Goal: Task Accomplishment & Management: Use online tool/utility

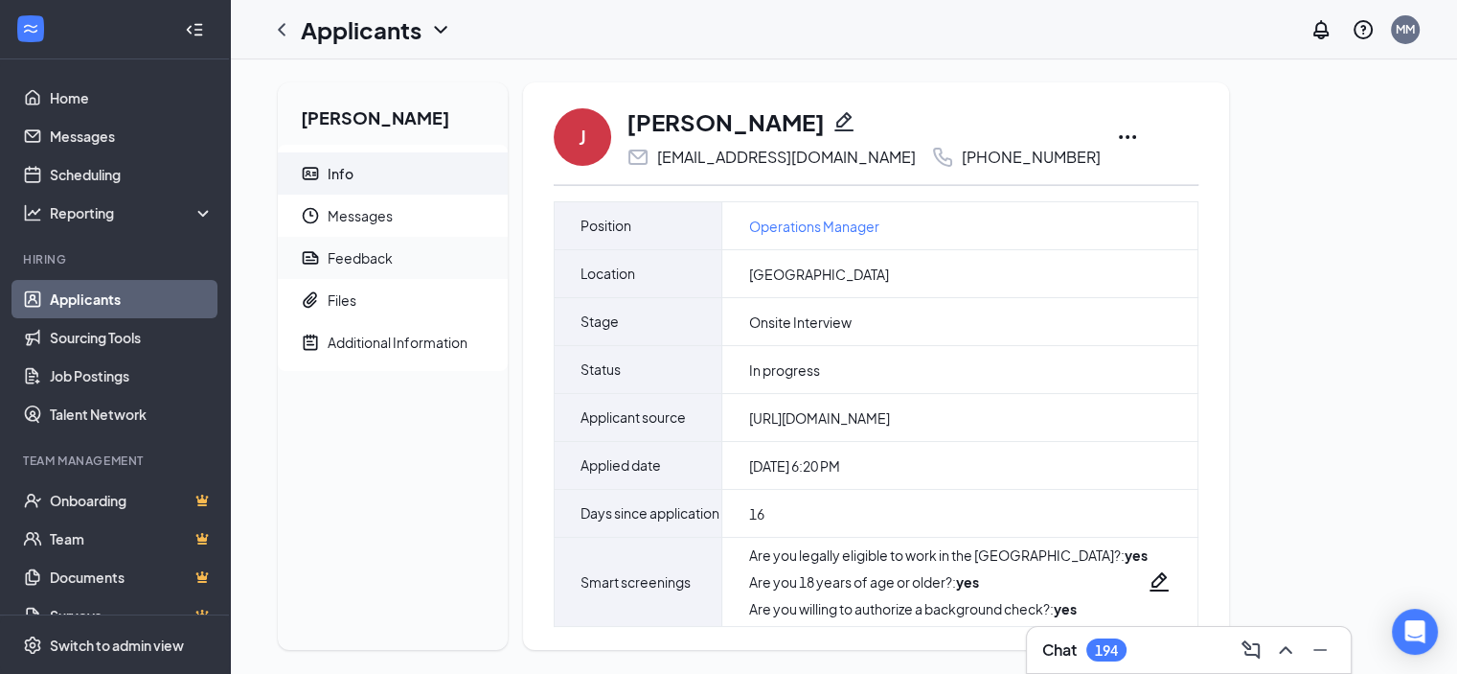
click at [379, 261] on div "Feedback" at bounding box center [360, 257] width 65 height 19
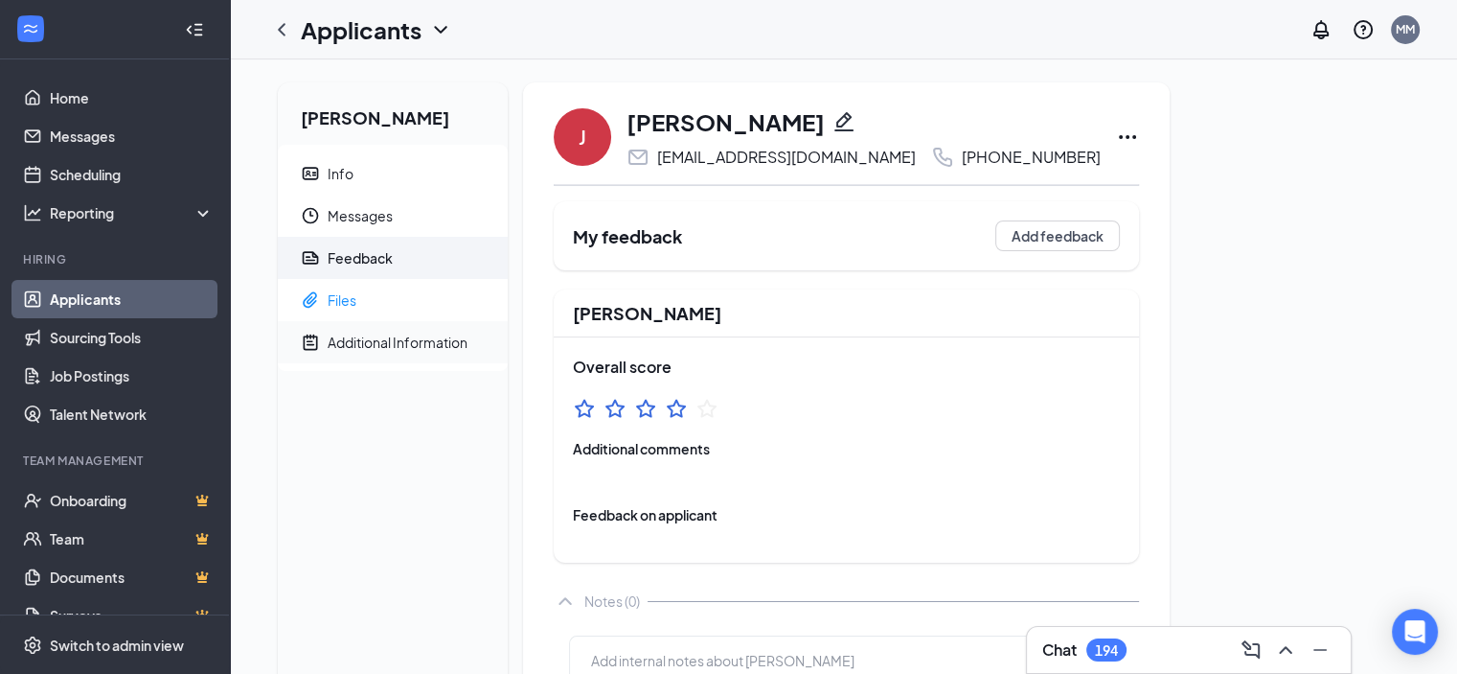
click at [353, 344] on div "Additional Information" at bounding box center [398, 341] width 140 height 19
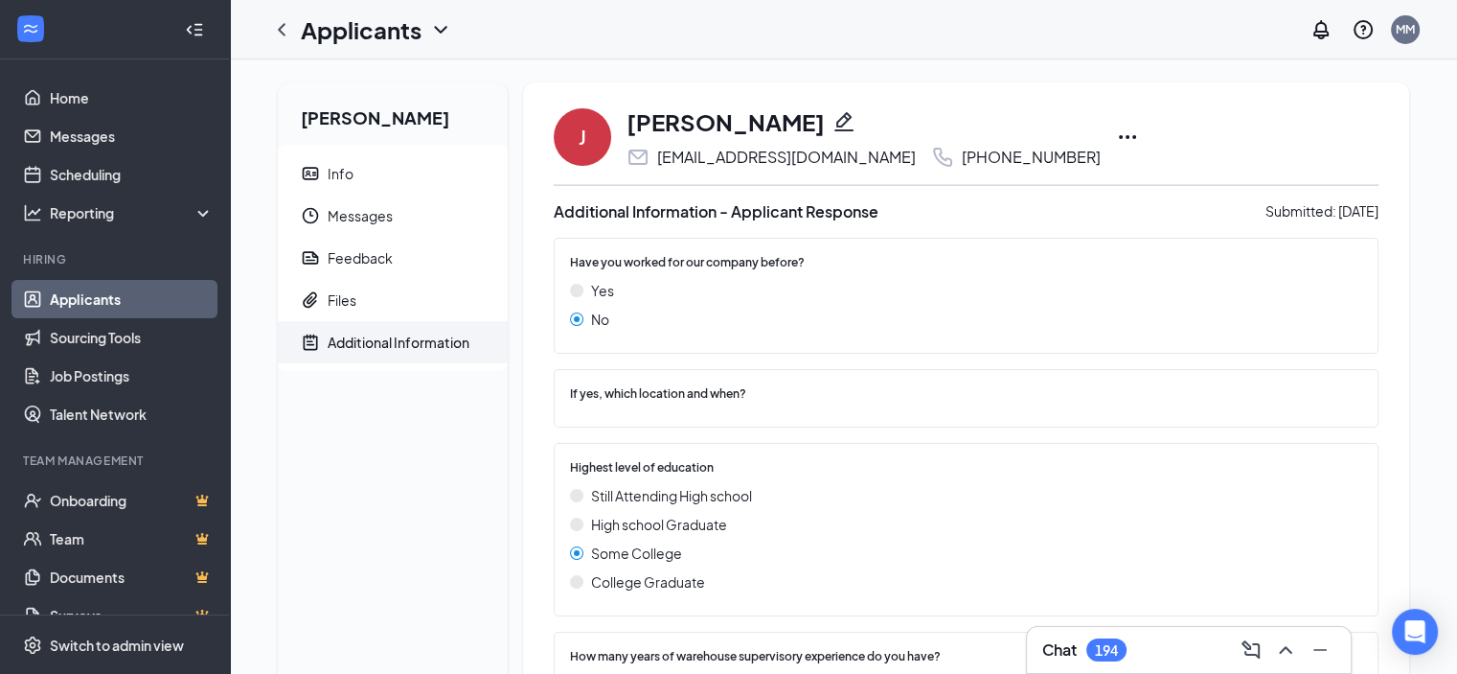
click at [1116, 138] on icon "Ellipses" at bounding box center [1127, 137] width 23 height 23
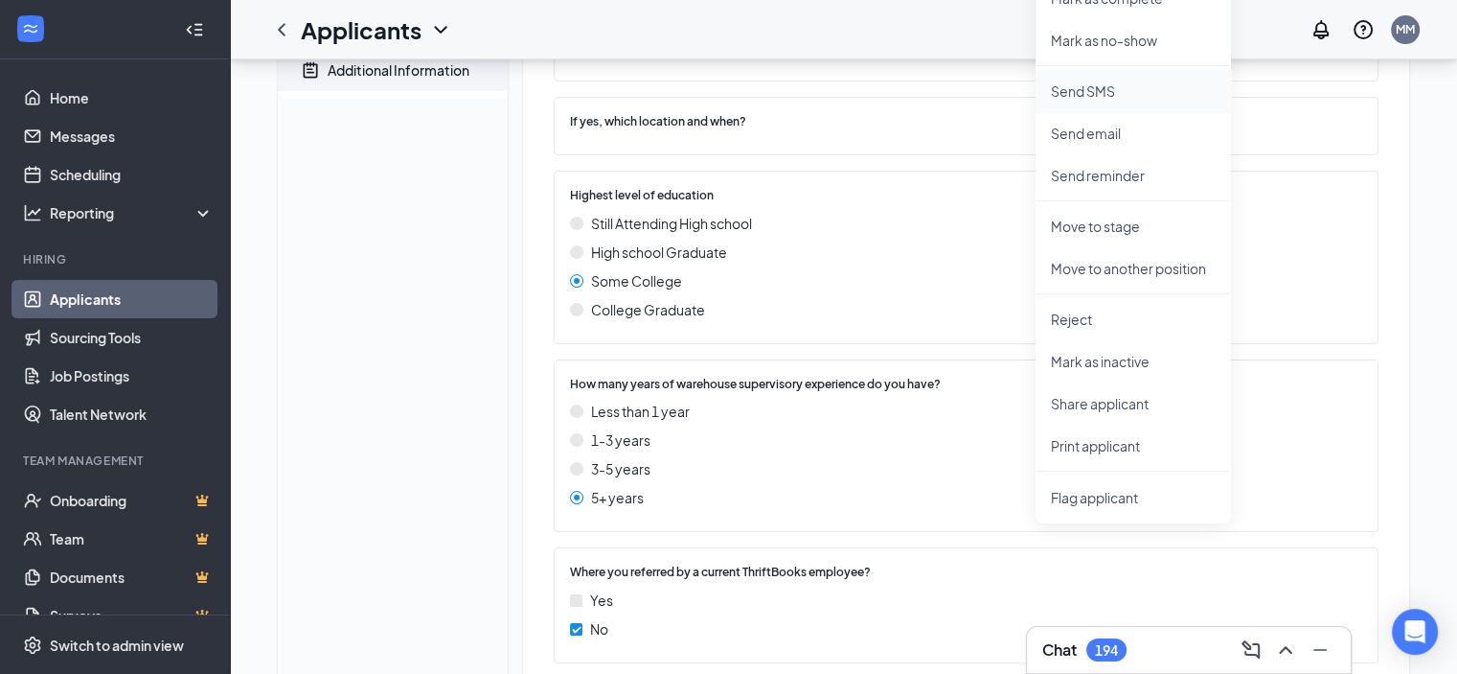
scroll to position [287, 0]
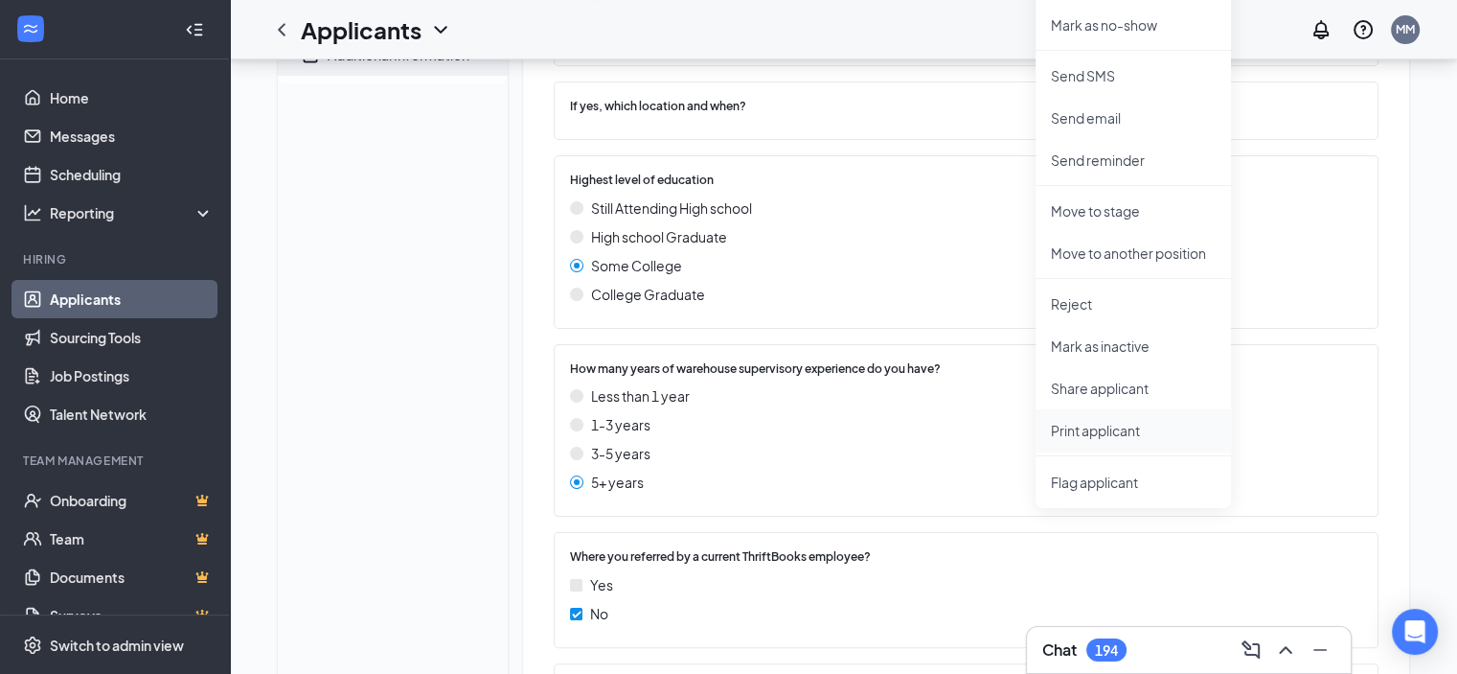
click at [1119, 430] on p "Print applicant" at bounding box center [1133, 430] width 165 height 19
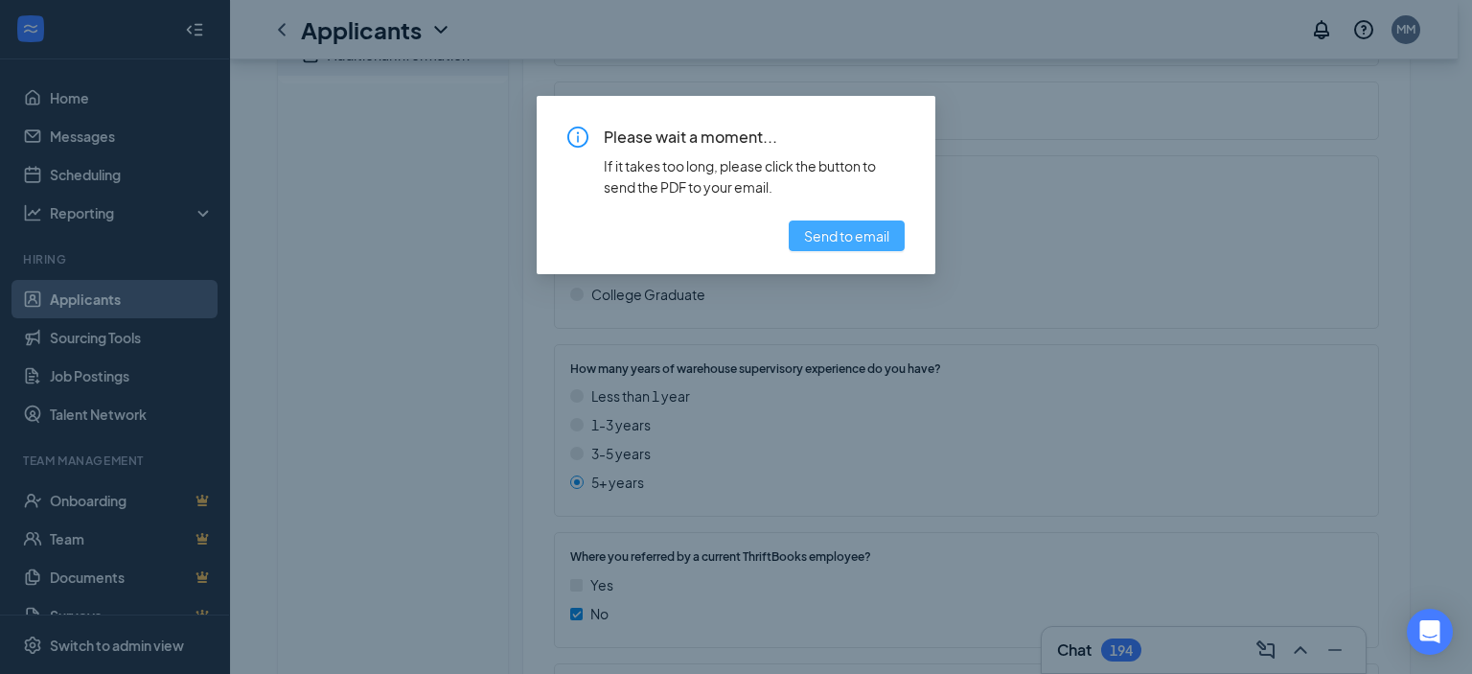
click at [839, 230] on span "Send to email" at bounding box center [846, 235] width 85 height 21
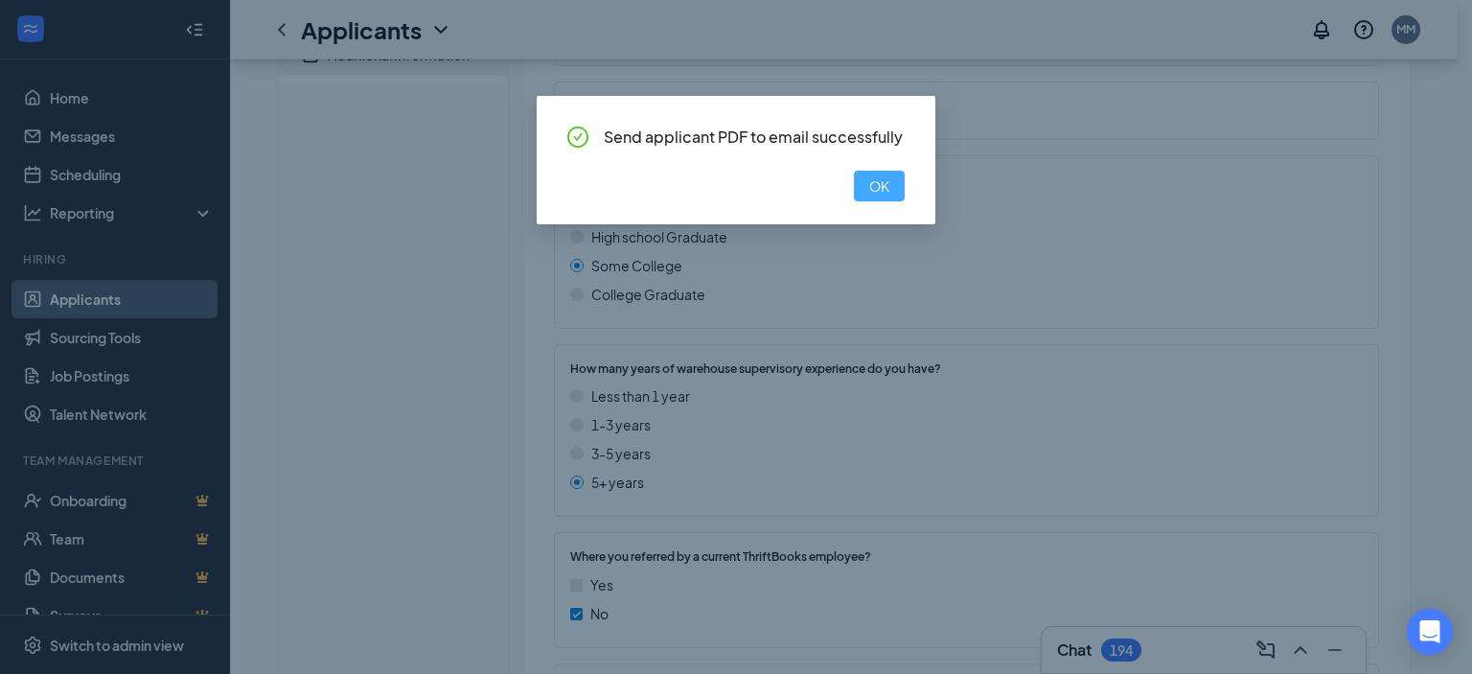
click at [878, 183] on span "OK" at bounding box center [879, 185] width 20 height 21
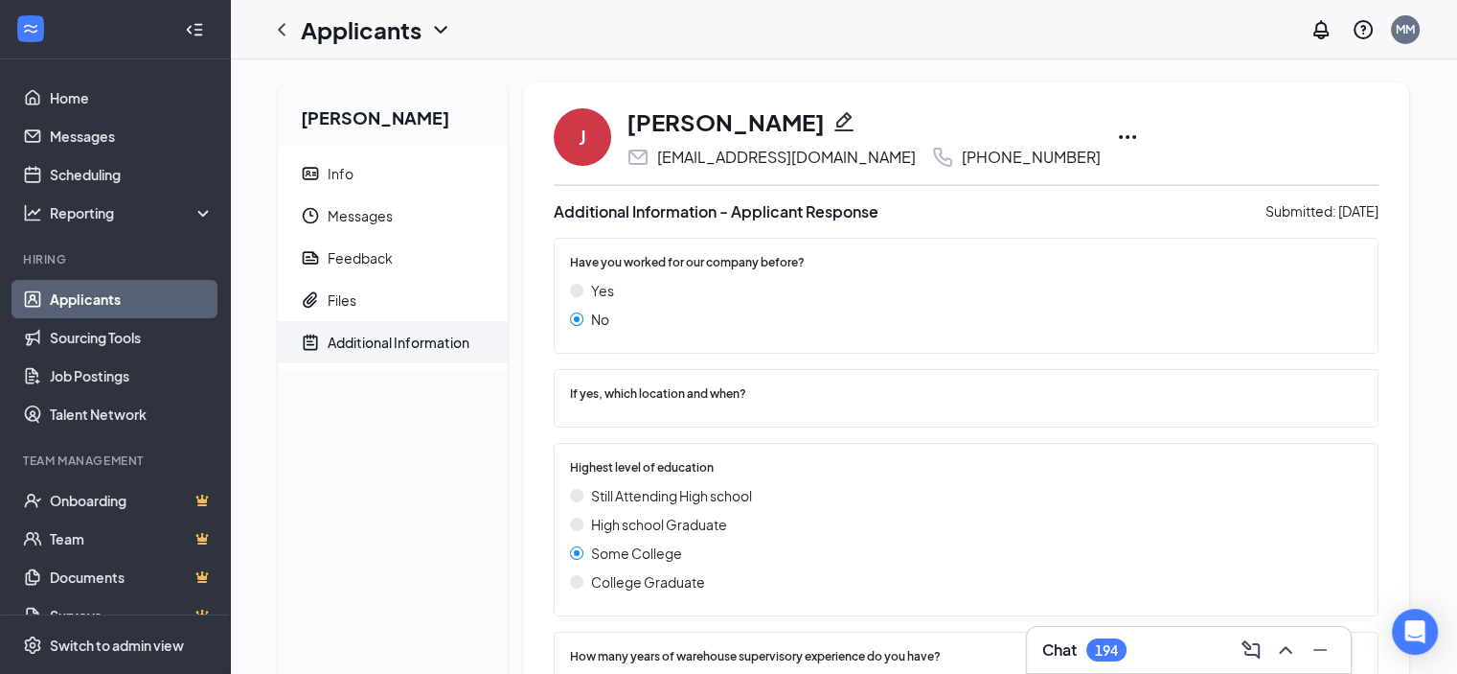
click at [1116, 133] on icon "Ellipses" at bounding box center [1127, 137] width 23 height 23
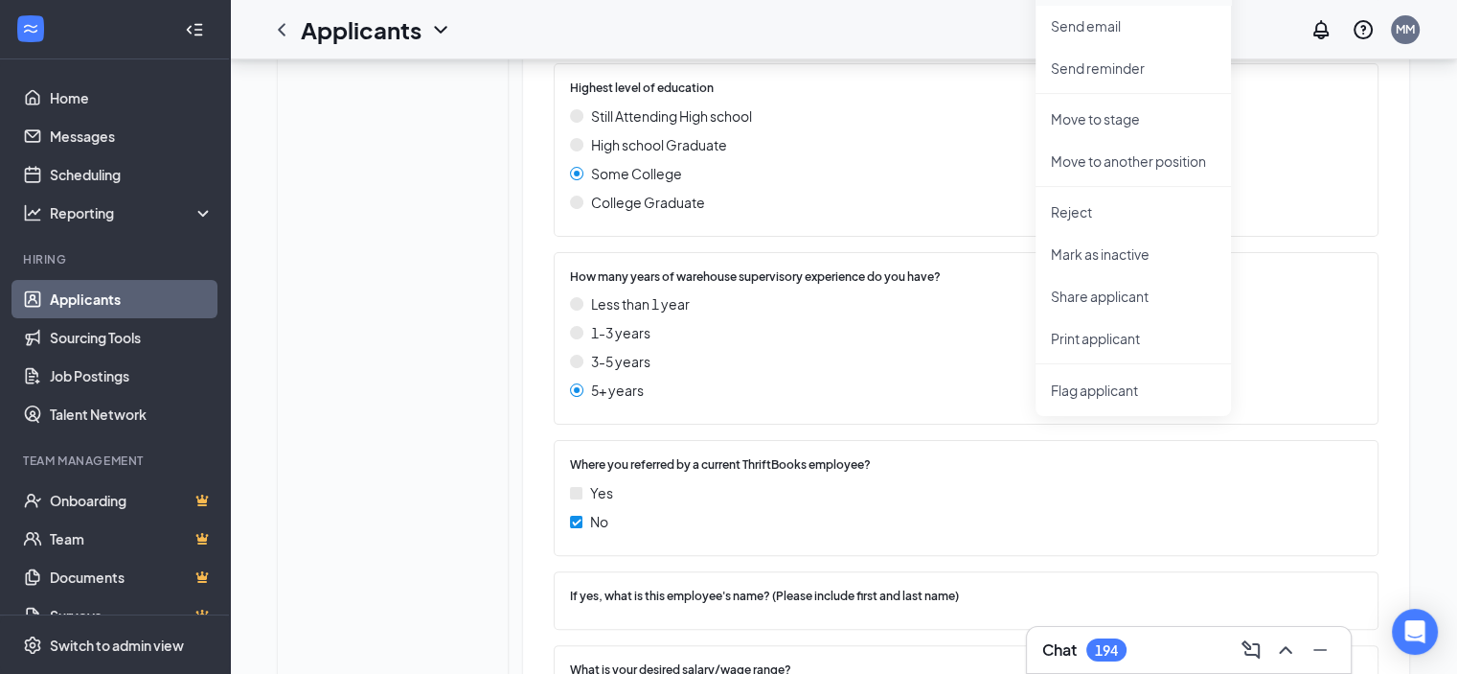
scroll to position [383, 0]
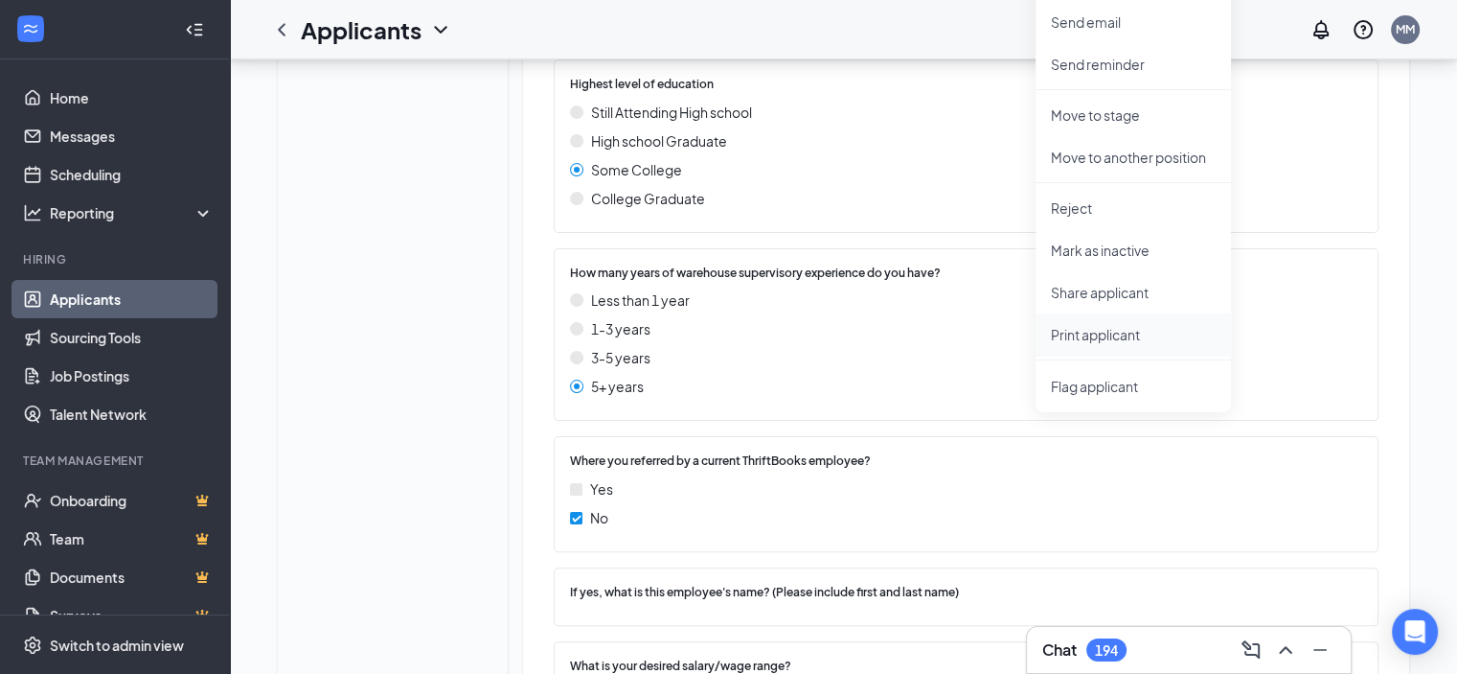
click at [1125, 340] on p "Print applicant" at bounding box center [1133, 334] width 165 height 19
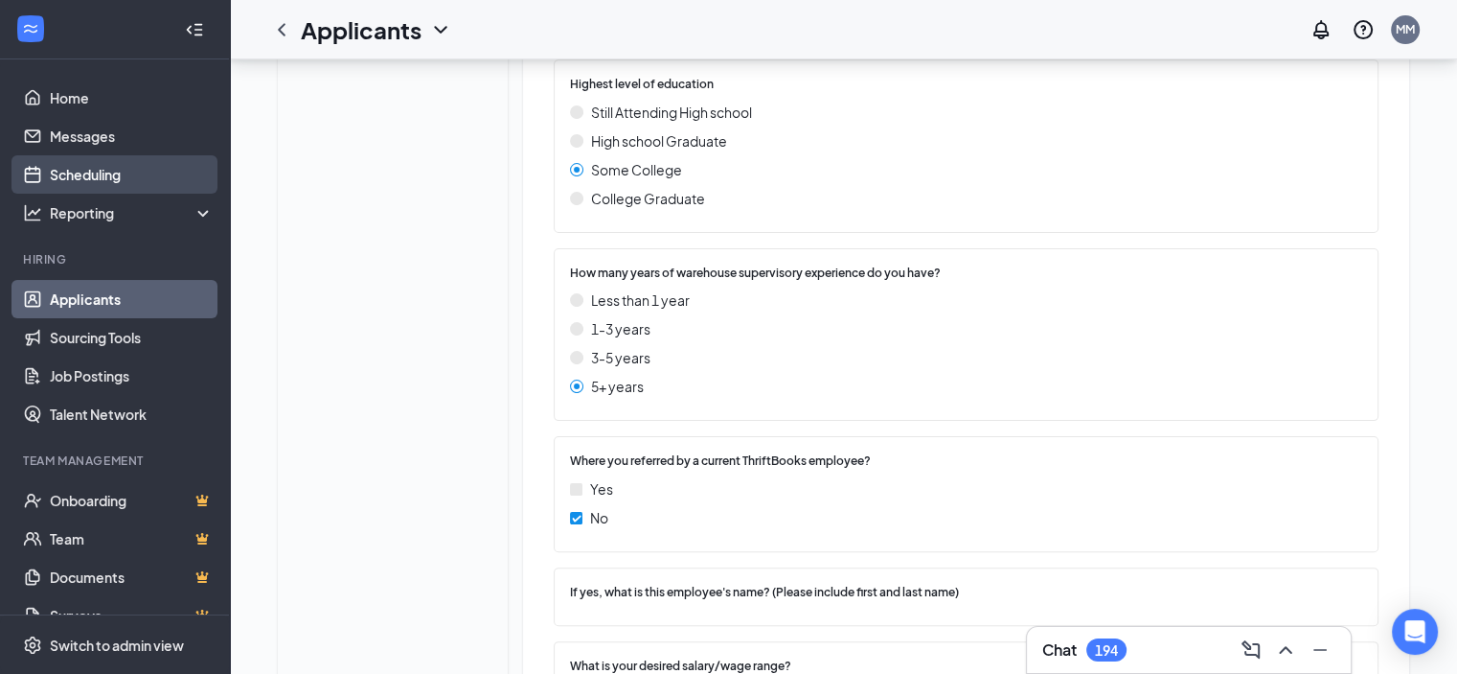
click at [85, 175] on link "Scheduling" at bounding box center [132, 174] width 164 height 38
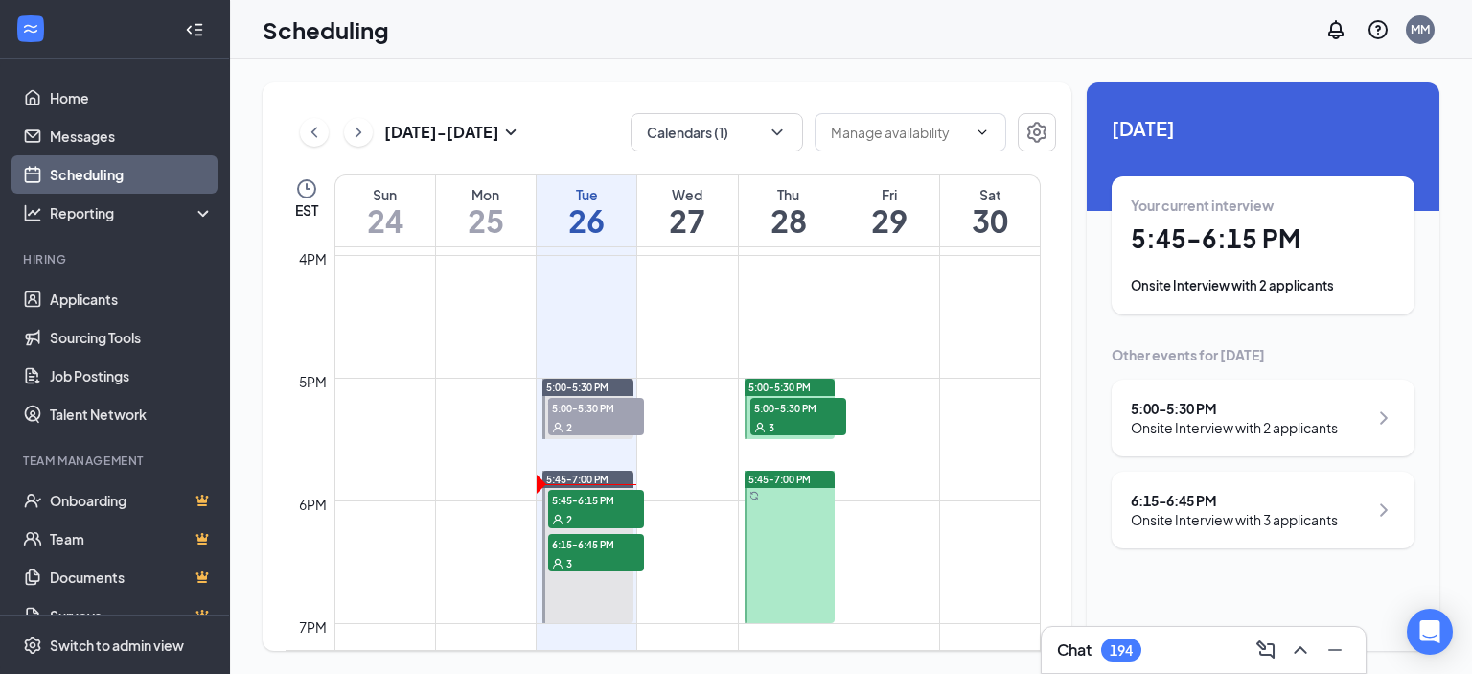
scroll to position [2092, 0]
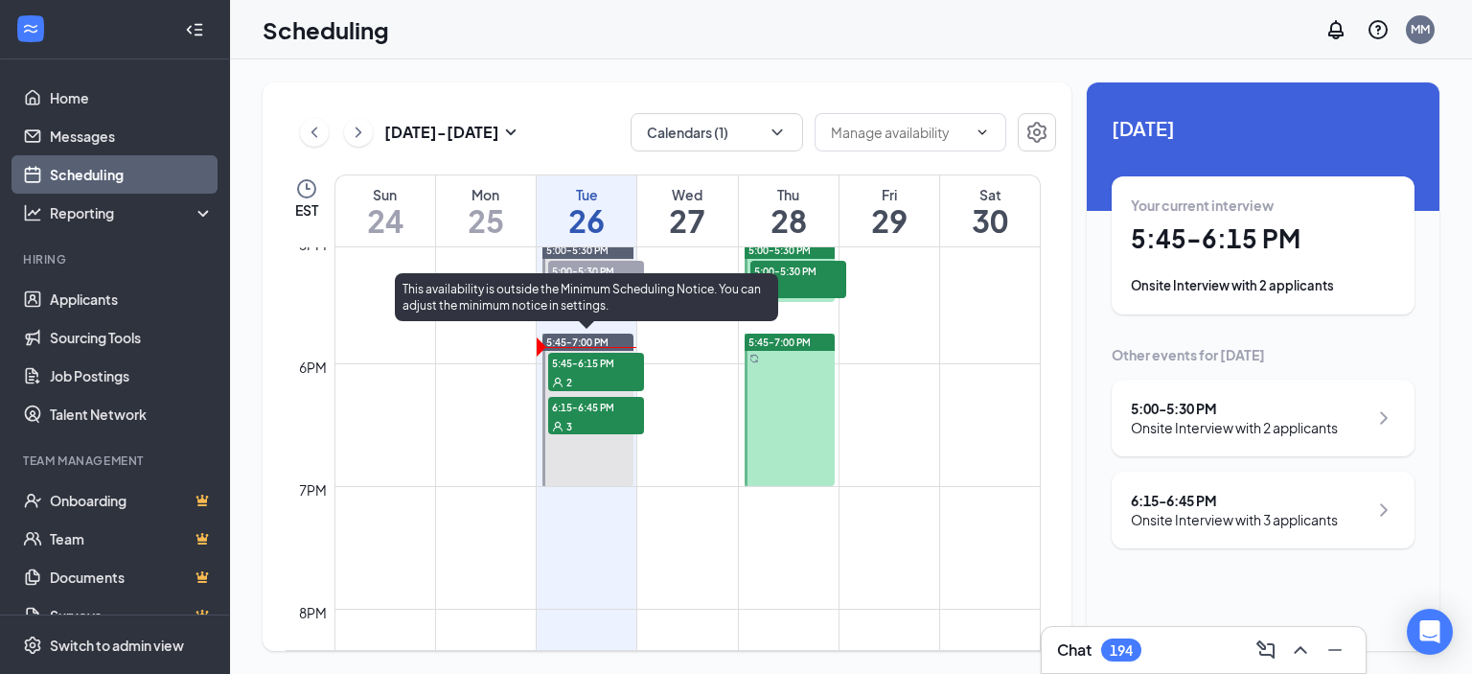
drag, startPoint x: 586, startPoint y: 371, endPoint x: 940, endPoint y: 325, distance: 356.5
click at [586, 372] on div "2" at bounding box center [596, 381] width 96 height 19
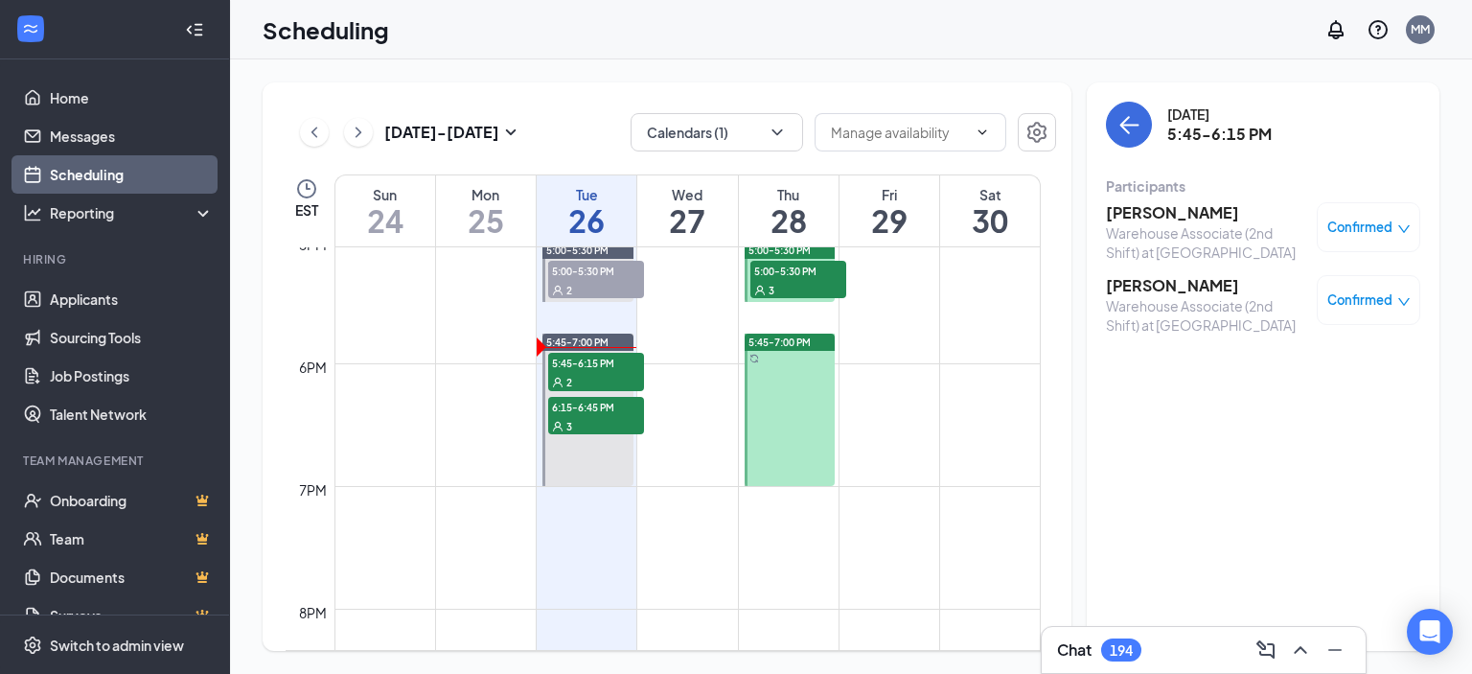
click at [1157, 204] on h3 "[PERSON_NAME]" at bounding box center [1206, 212] width 201 height 21
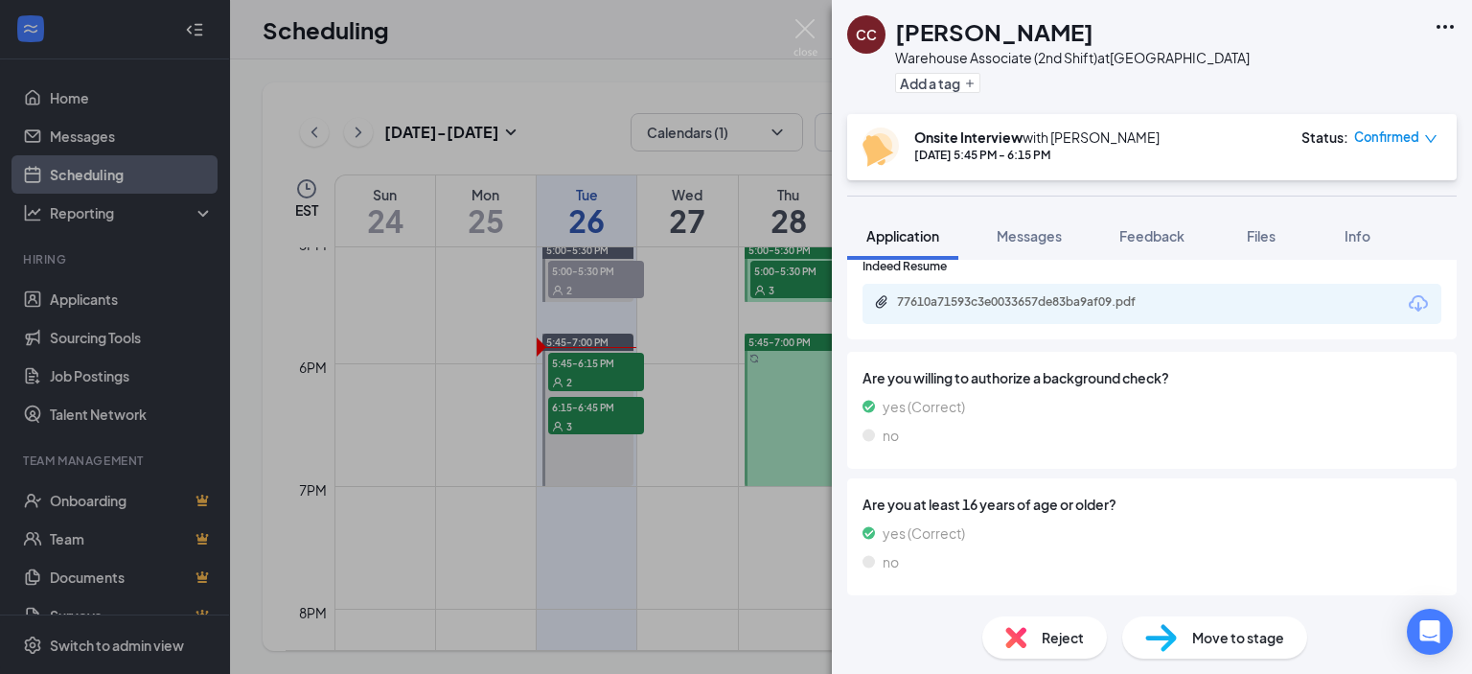
scroll to position [671, 0]
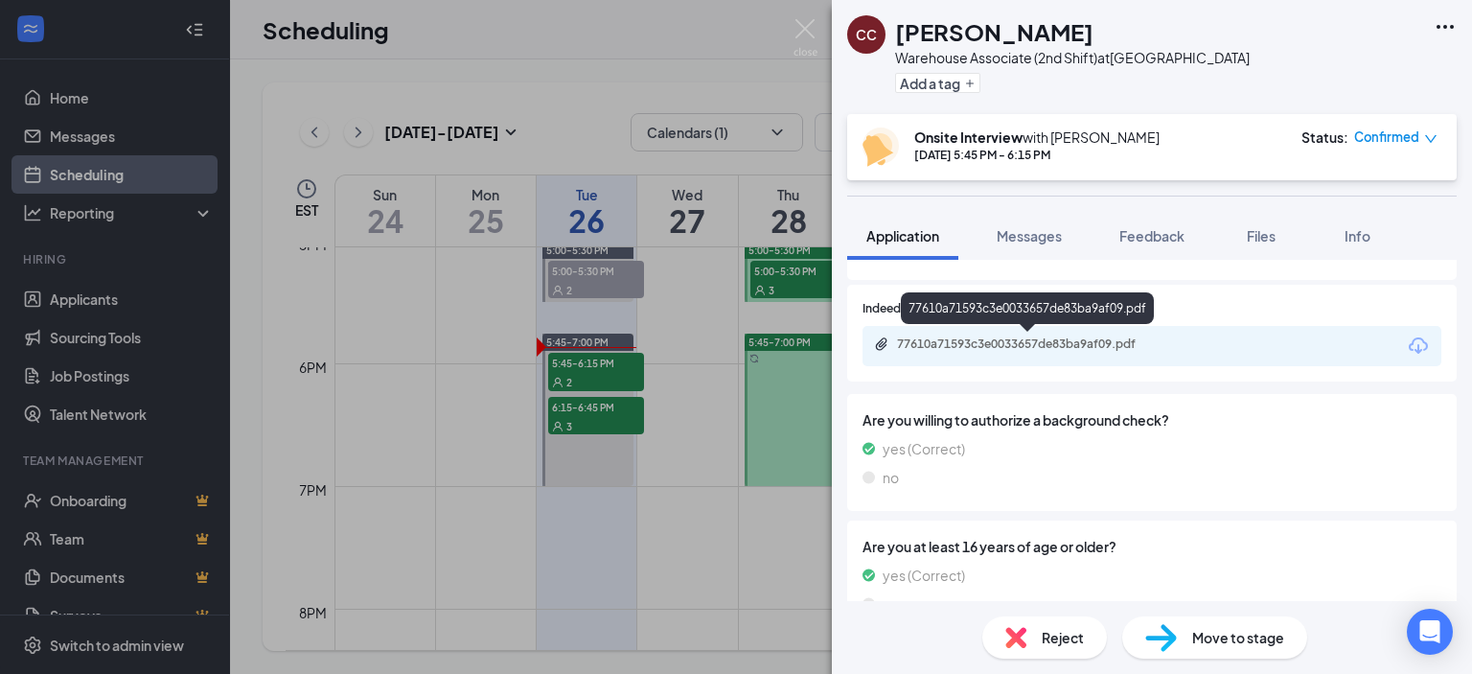
click at [1029, 340] on div "77610a71593c3e0033657de83ba9af09.pdf" at bounding box center [1031, 343] width 268 height 15
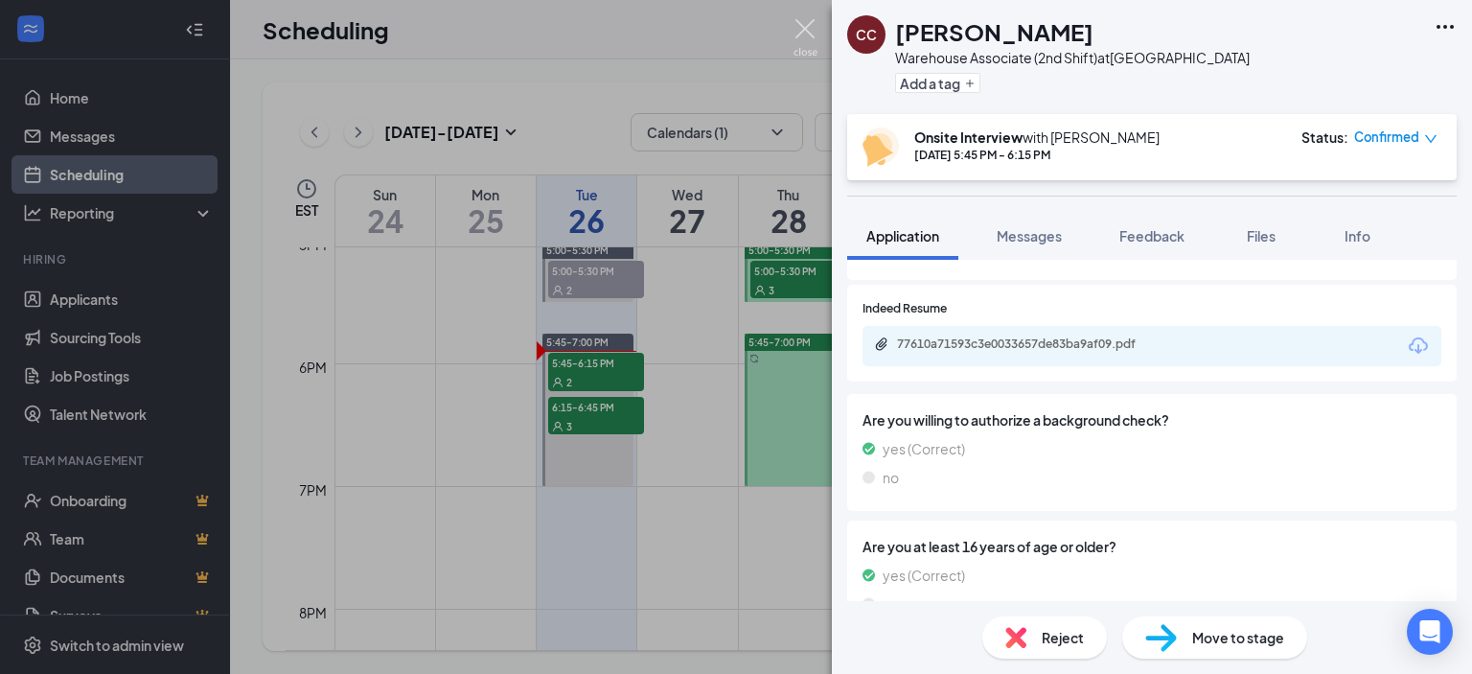
click at [799, 21] on img at bounding box center [805, 37] width 24 height 37
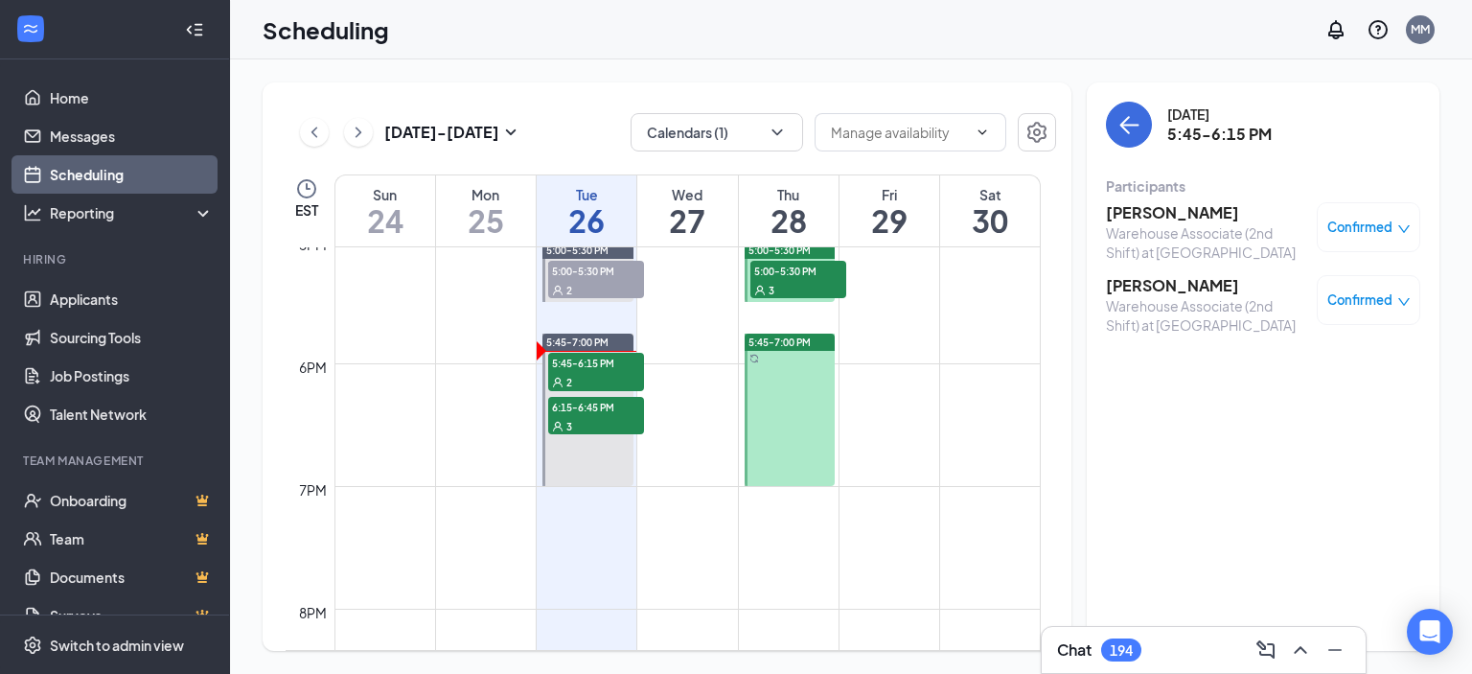
click at [1138, 285] on h3 "[PERSON_NAME]" at bounding box center [1206, 285] width 201 height 21
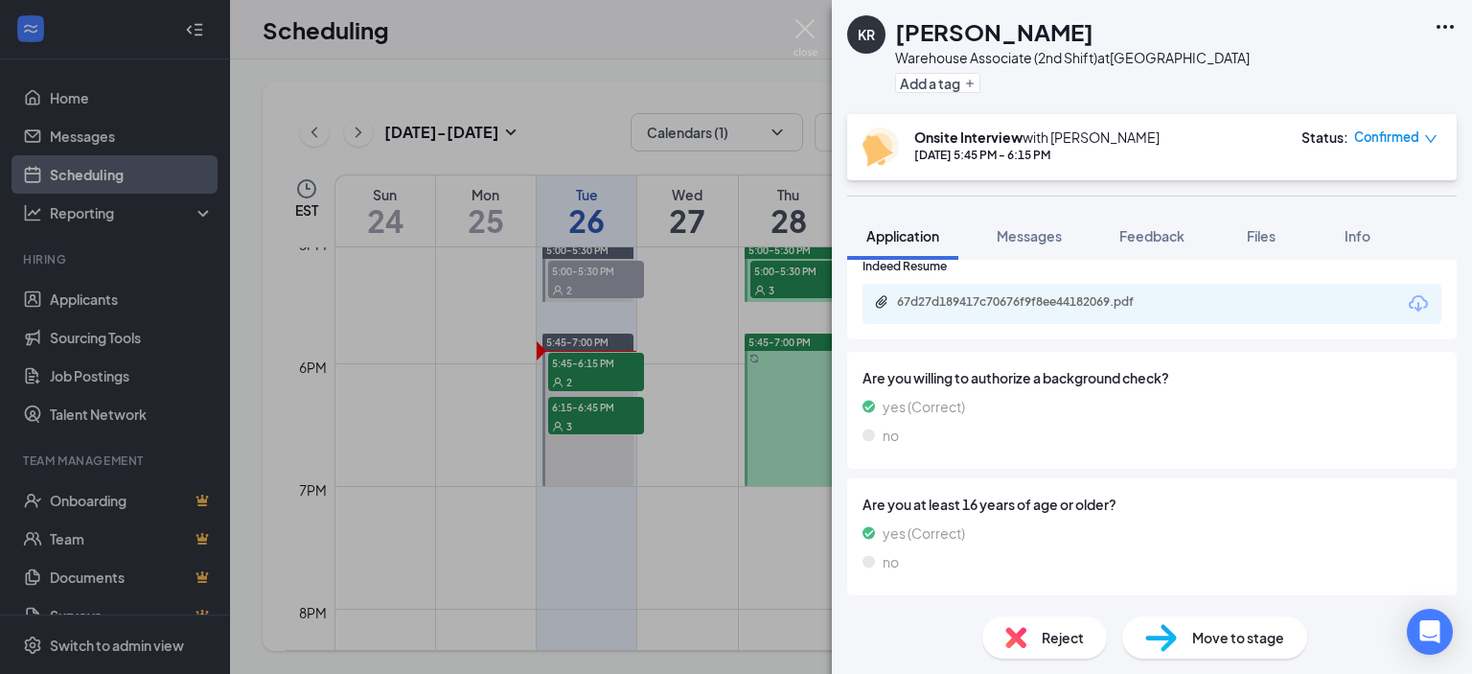
scroll to position [671, 0]
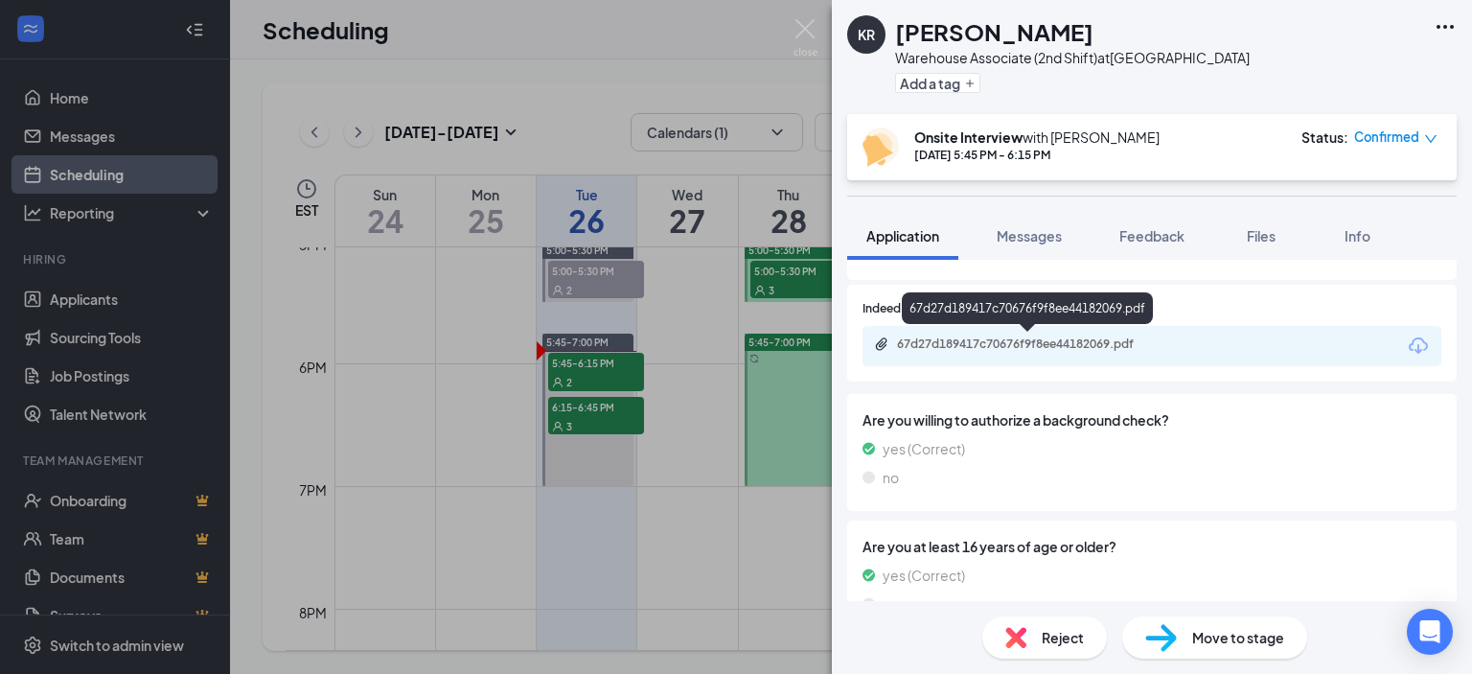
click at [1026, 351] on div "67d27d189417c70676f9f8ee44182069.pdf" at bounding box center [1031, 343] width 268 height 15
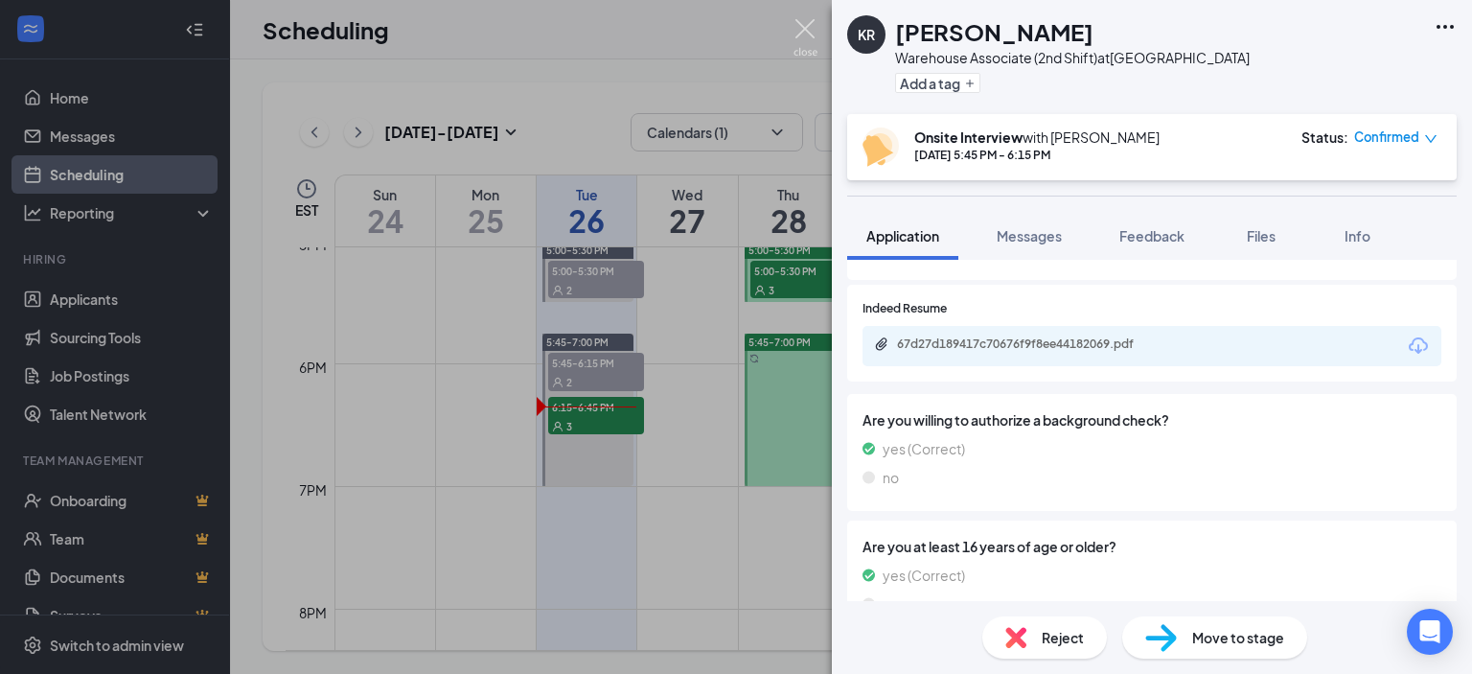
drag, startPoint x: 797, startPoint y: 24, endPoint x: 672, endPoint y: 378, distance: 376.1
click at [797, 24] on img at bounding box center [805, 37] width 24 height 37
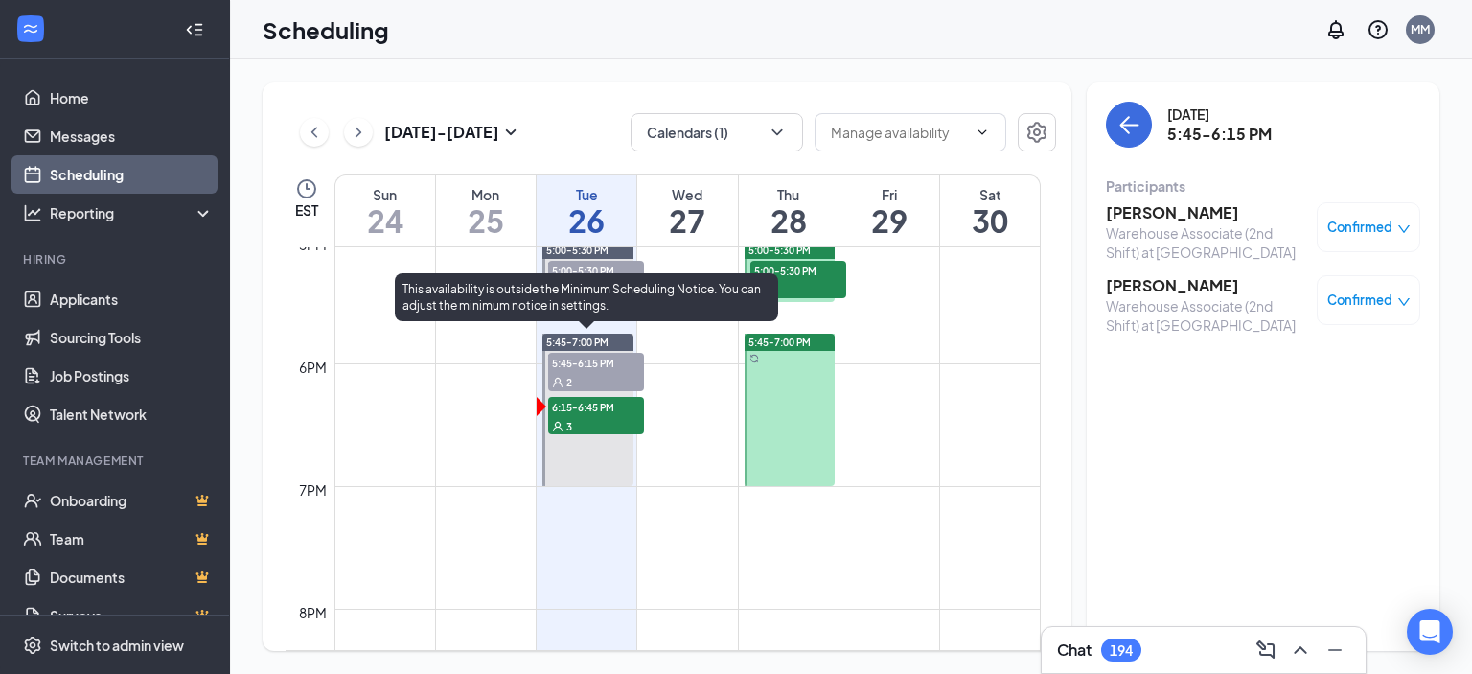
drag, startPoint x: 602, startPoint y: 406, endPoint x: 780, endPoint y: 382, distance: 179.8
click at [602, 406] on span "6:15-6:45 PM" at bounding box center [596, 406] width 96 height 19
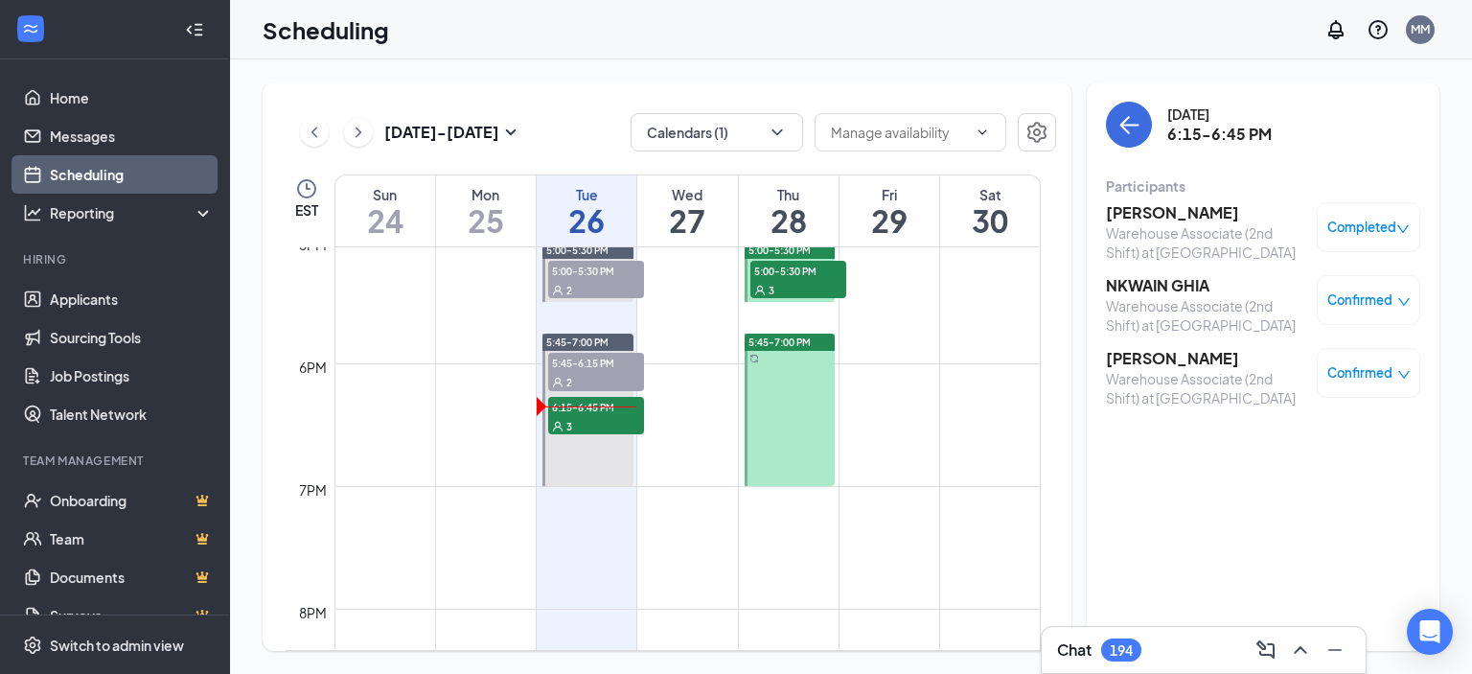
click at [1164, 350] on h3 "[PERSON_NAME]" at bounding box center [1206, 358] width 201 height 21
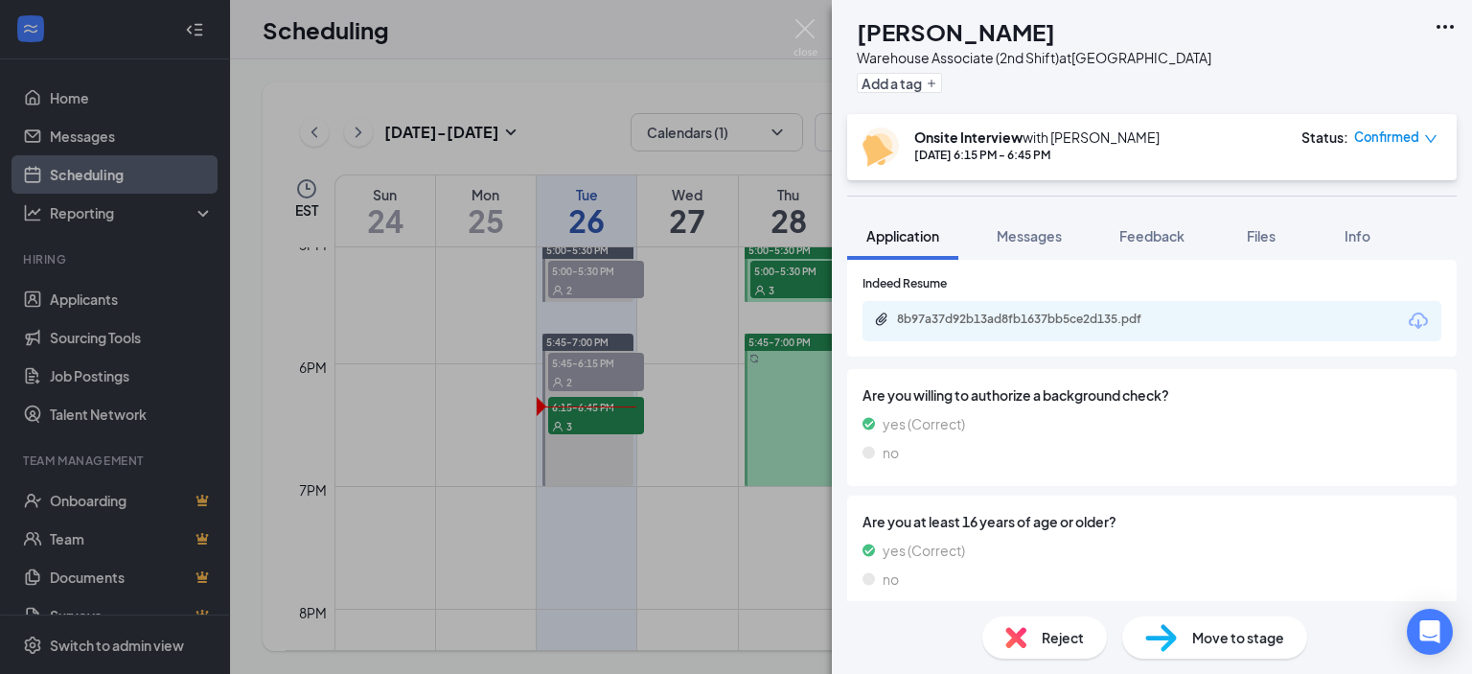
scroll to position [766, 0]
click at [1061, 309] on div "8b97a37d92b13ad8fb1637bb5ce2d135.pdf" at bounding box center [1031, 316] width 268 height 15
